Goal: Task Accomplishment & Management: Manage account settings

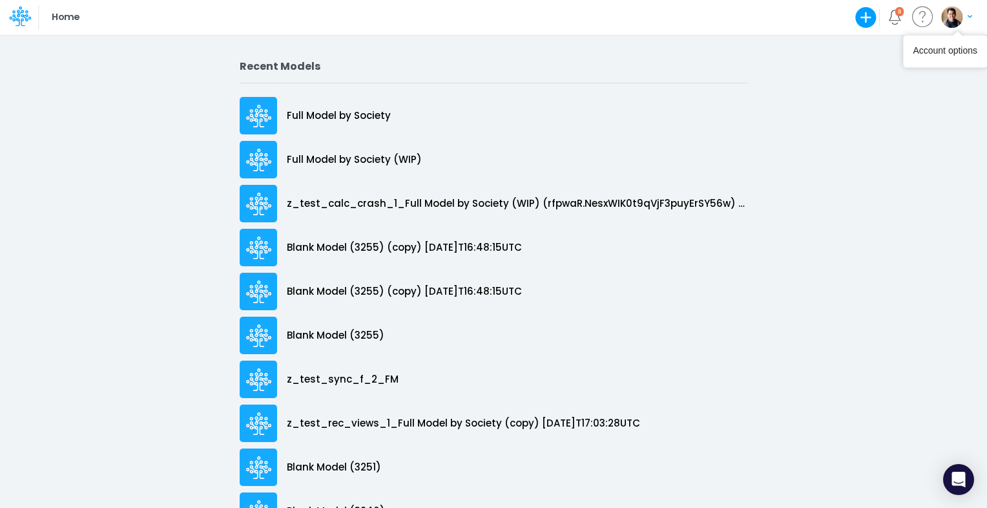
click at [962, 17] on img "button" at bounding box center [951, 16] width 21 height 21
click at [898, 78] on button "Log out" at bounding box center [904, 76] width 138 height 20
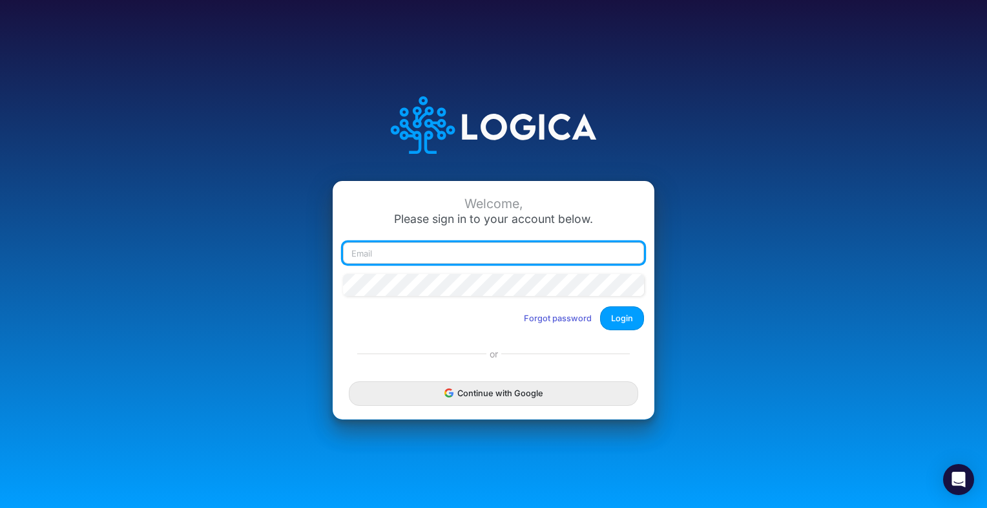
click at [398, 254] on input "email" at bounding box center [493, 253] width 301 height 22
click at [455, 258] on input "[PERSON_NAME].[PERSON_NAME]+hc" at bounding box center [493, 253] width 301 height 22
type input "[EMAIL_ADDRESS][PERSON_NAME][PERSON_NAME][DOMAIN_NAME]"
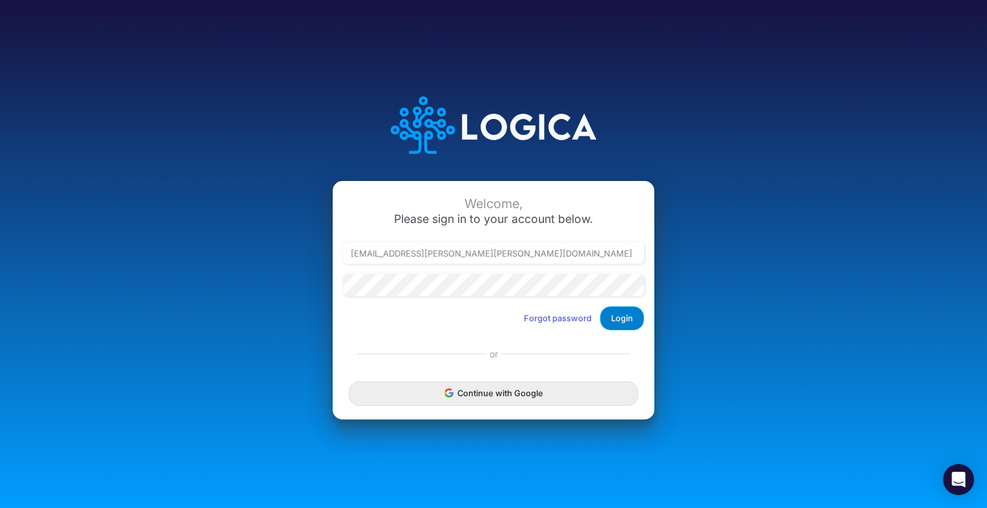
click at [633, 319] on button "Login" at bounding box center [622, 318] width 44 height 24
